Goal: Transaction & Acquisition: Purchase product/service

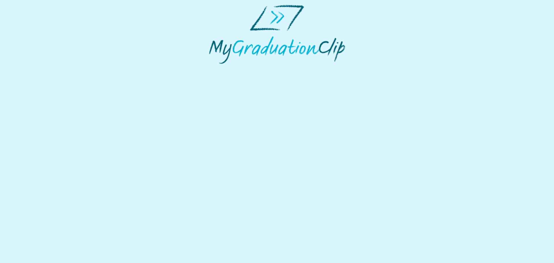
select select "**********"
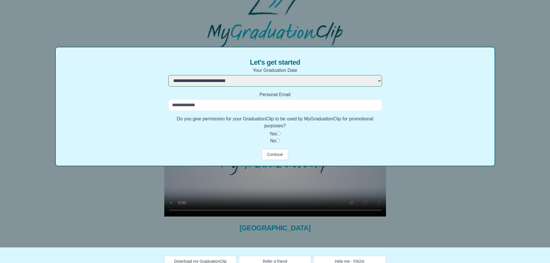
scroll to position [24, 0]
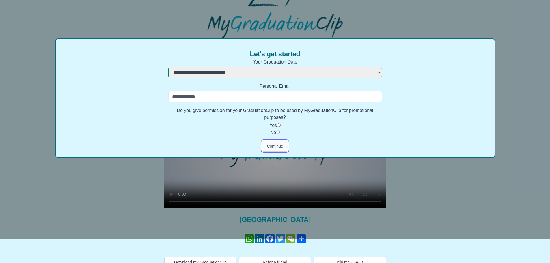
click at [277, 144] on button "Continue" at bounding box center [275, 146] width 26 height 11
click at [237, 98] on input "Personal Email" at bounding box center [275, 97] width 214 height 12
type input "**********"
click at [200, 126] on div "Yes" at bounding box center [275, 125] width 214 height 7
click at [270, 148] on button "Continue" at bounding box center [275, 146] width 26 height 11
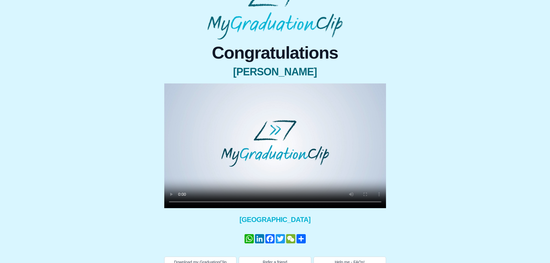
scroll to position [0, 0]
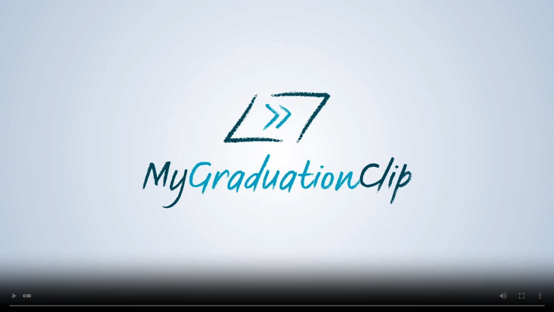
click at [202, 197] on video at bounding box center [277, 156] width 554 height 312
click at [210, 260] on video at bounding box center [277, 156] width 554 height 312
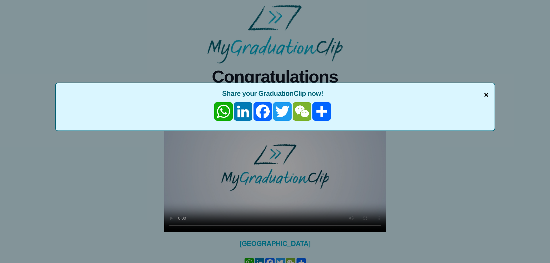
click at [487, 93] on span "×" at bounding box center [486, 95] width 5 height 12
